Goal: Find contact information: Find contact information

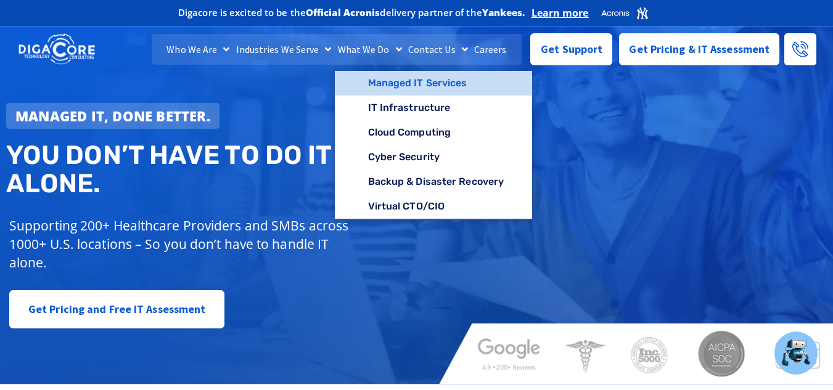
click at [399, 84] on link "Managed IT Services" at bounding box center [434, 83] width 198 height 25
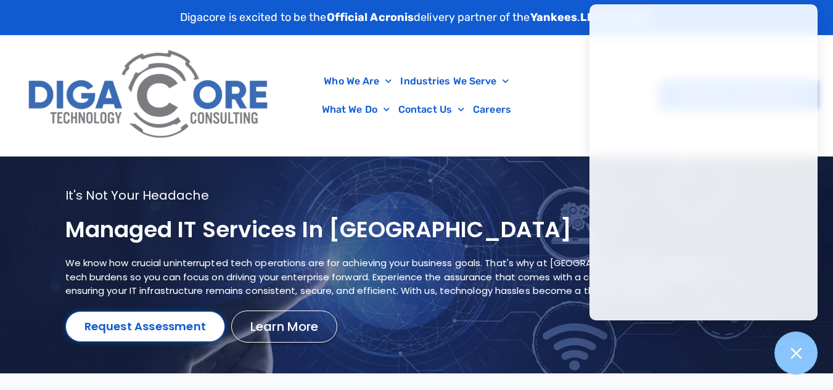
click at [823, 84] on div at bounding box center [416, 95] width 833 height 121
drag, startPoint x: 555, startPoint y: 152, endPoint x: 554, endPoint y: 168, distance: 16.0
click at [555, 157] on body "Digacore is excited to be the Official Acronis delivery partner of the Yankees …" at bounding box center [416, 195] width 833 height 390
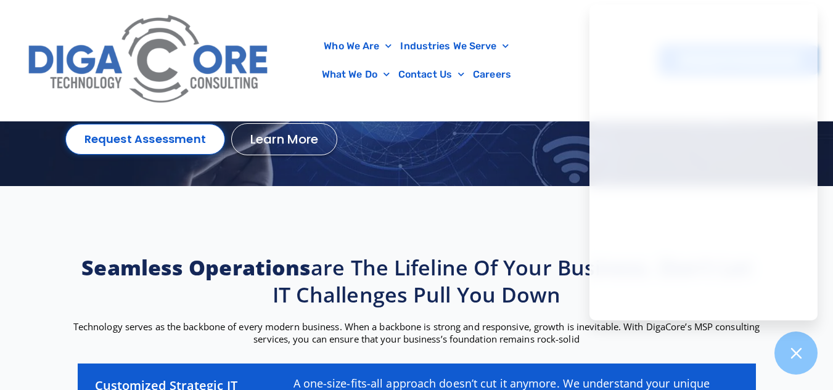
scroll to position [247, 0]
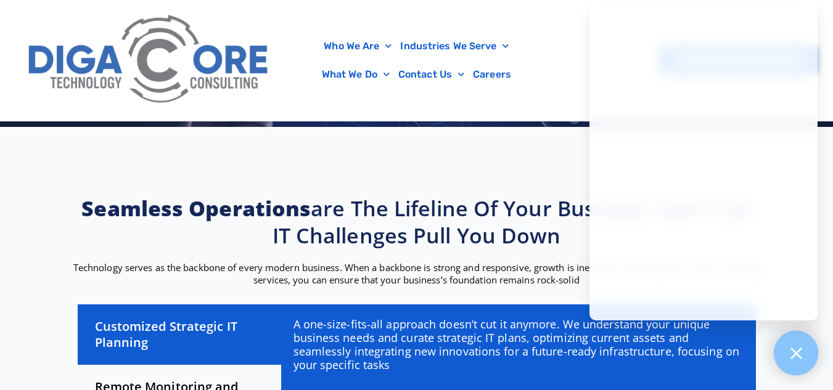
click at [796, 359] on icon at bounding box center [796, 353] width 16 height 16
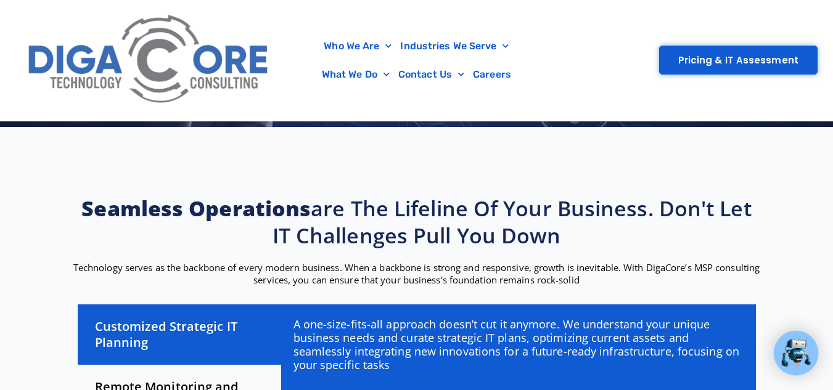
click at [505, 166] on section "Seamless operations are the lifeline of your business. Don't let IT challenges …" at bounding box center [416, 365] width 833 height 477
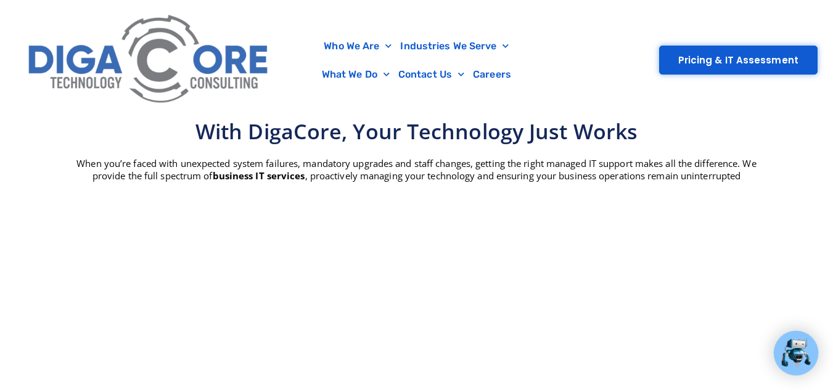
scroll to position [863, 0]
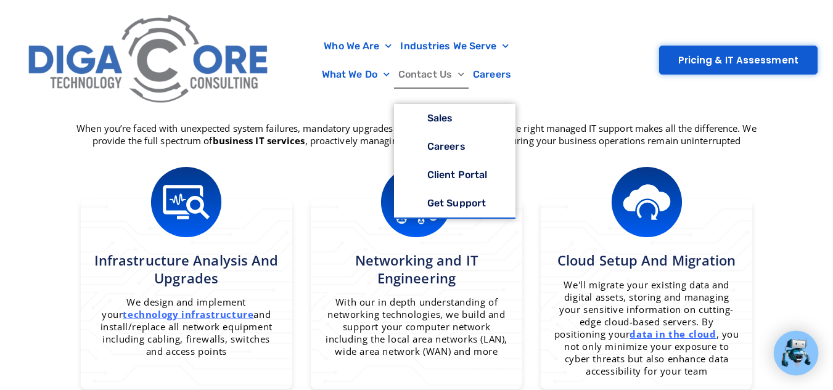
click at [444, 74] on link "Contact Us" at bounding box center [431, 74] width 75 height 28
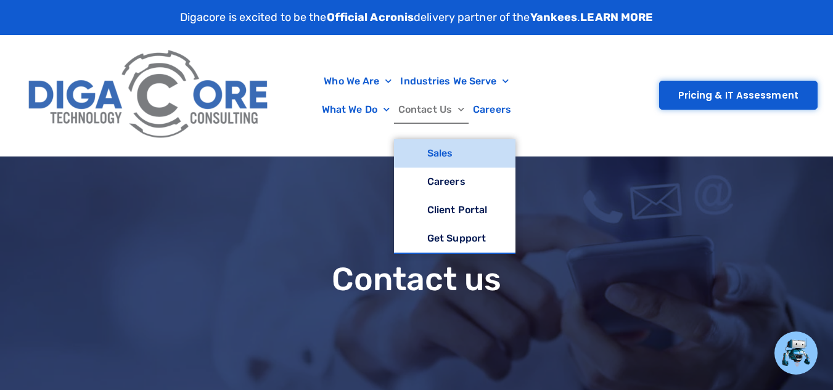
click at [450, 156] on link "Sales" at bounding box center [454, 153] width 121 height 28
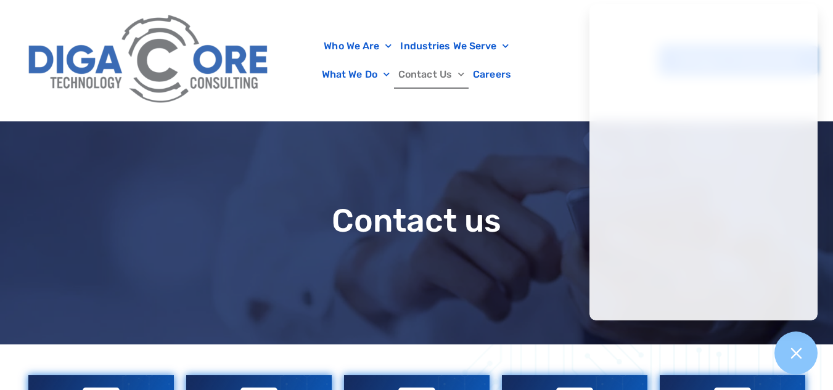
scroll to position [62, 0]
